Goal: Find specific page/section: Find specific page/section

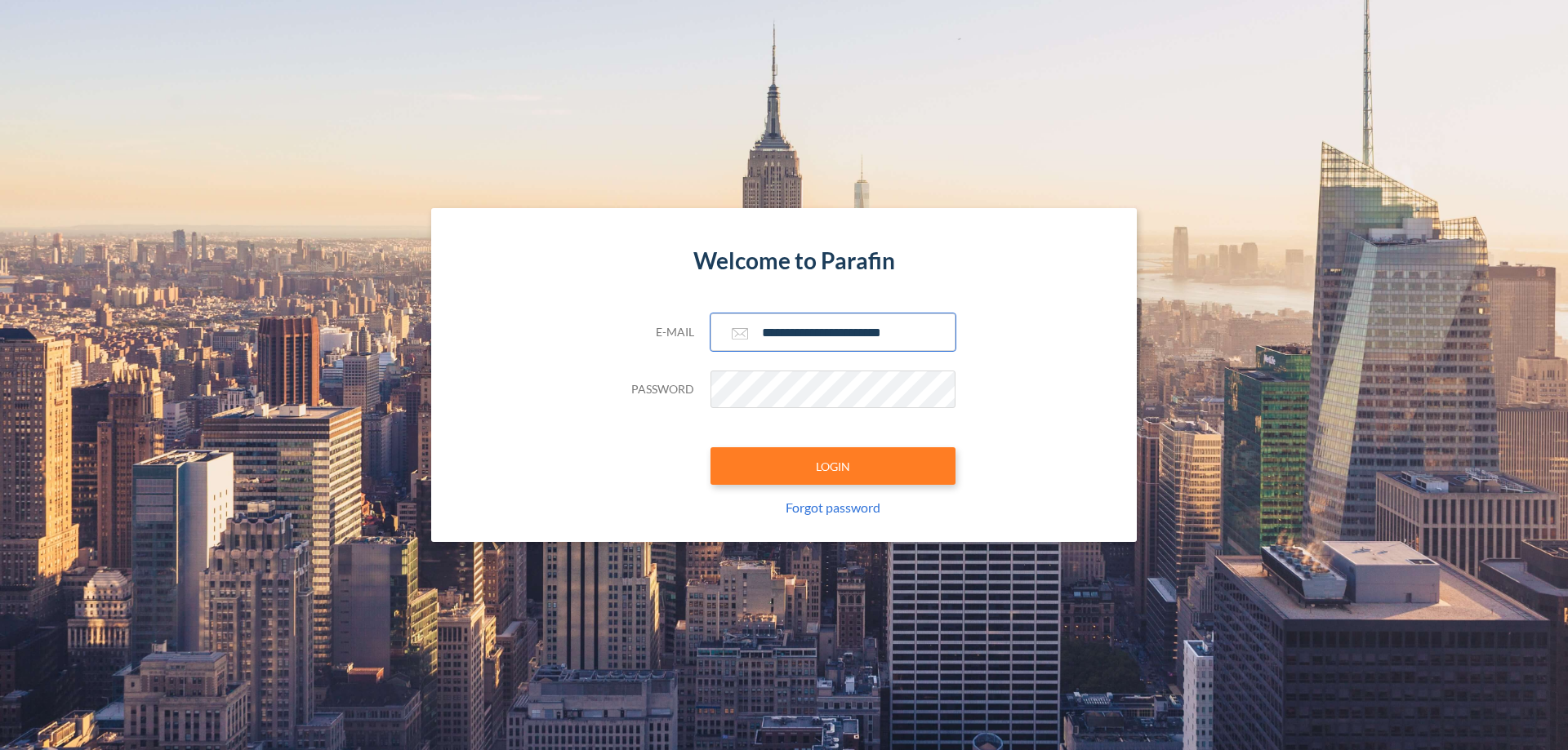
type input "**********"
click at [833, 466] on button "LOGIN" at bounding box center [833, 467] width 245 height 38
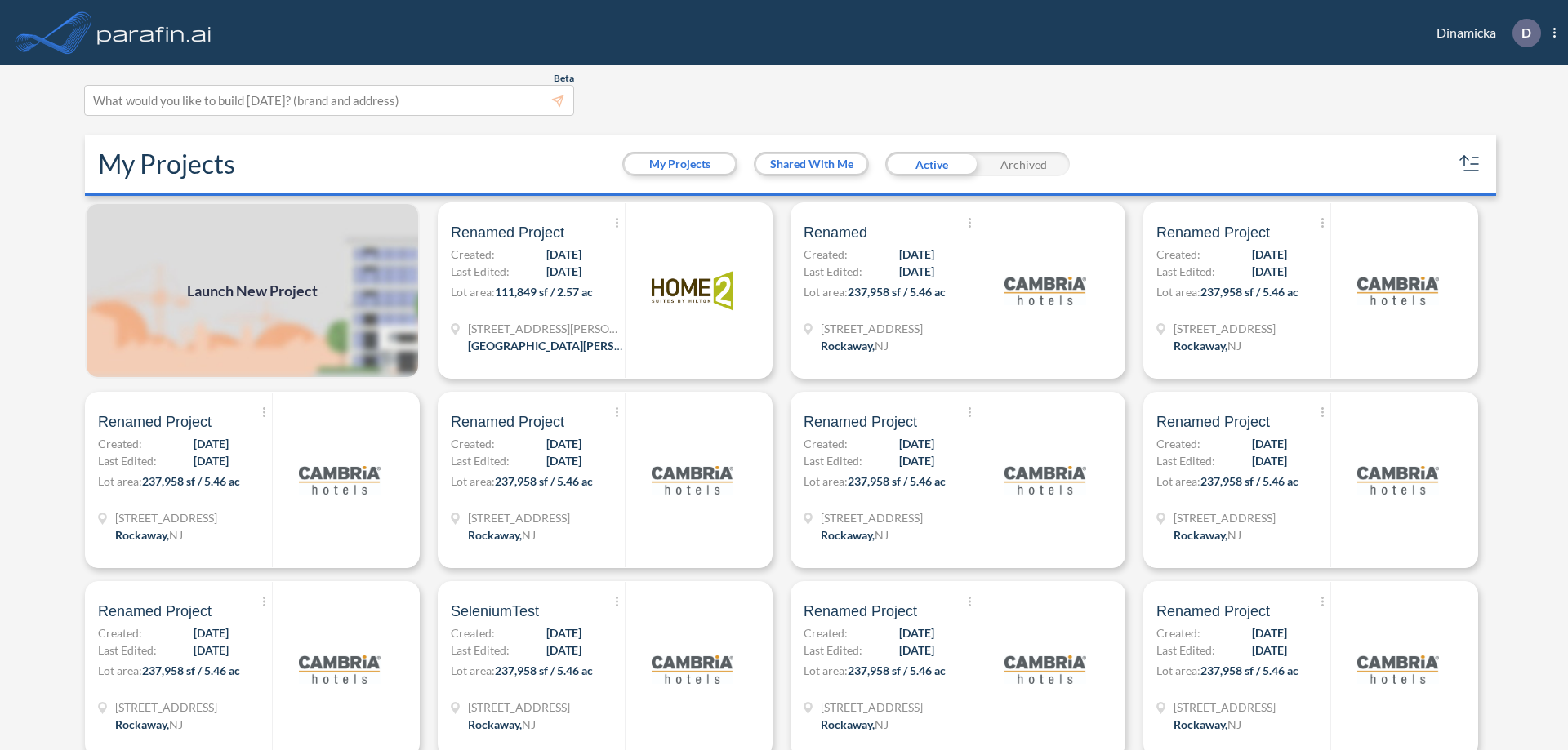
scroll to position [4, 0]
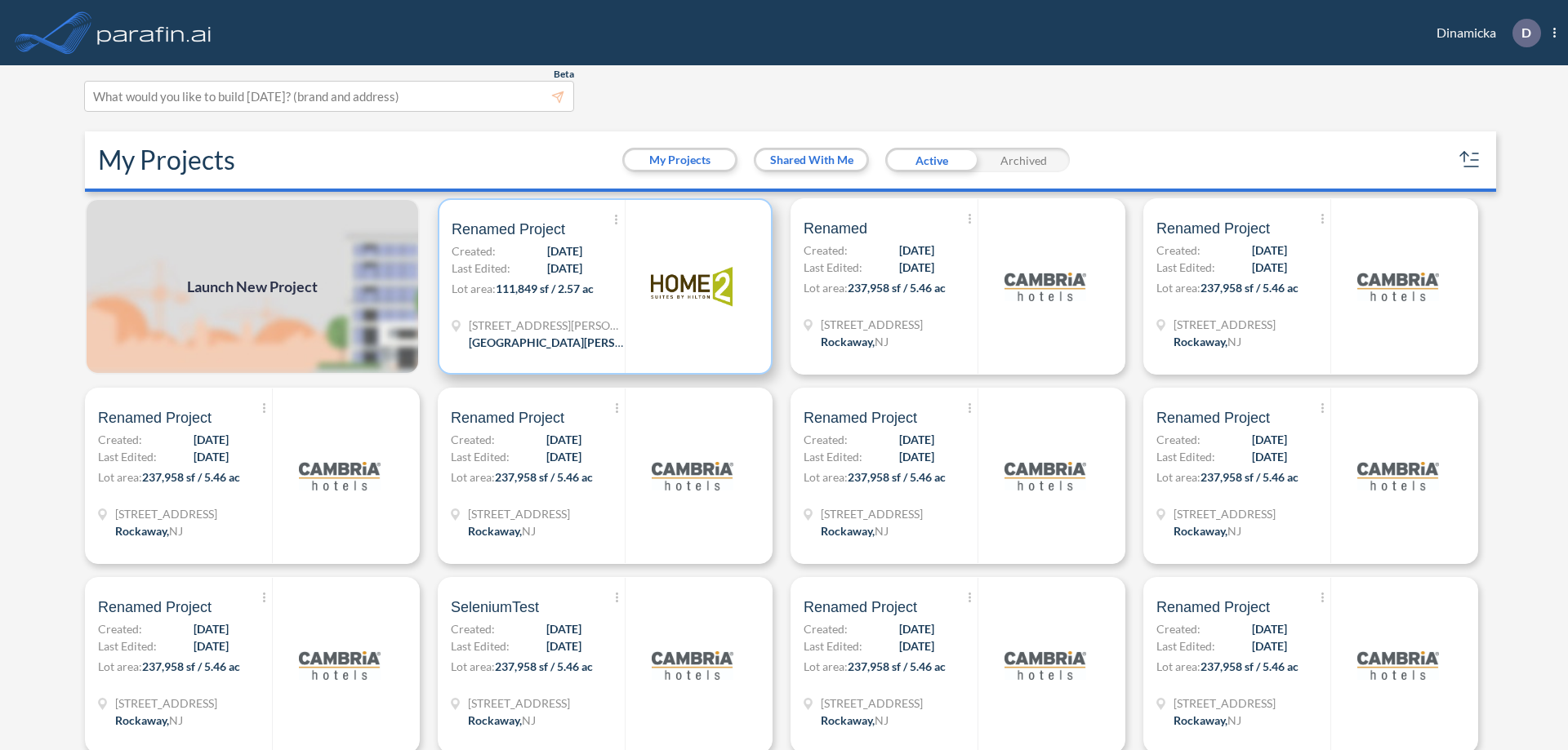
click at [602, 286] on p "Lot area: 111,849 sf / 2.57 ac" at bounding box center [538, 292] width 173 height 24
